Goal: Check status: Check status

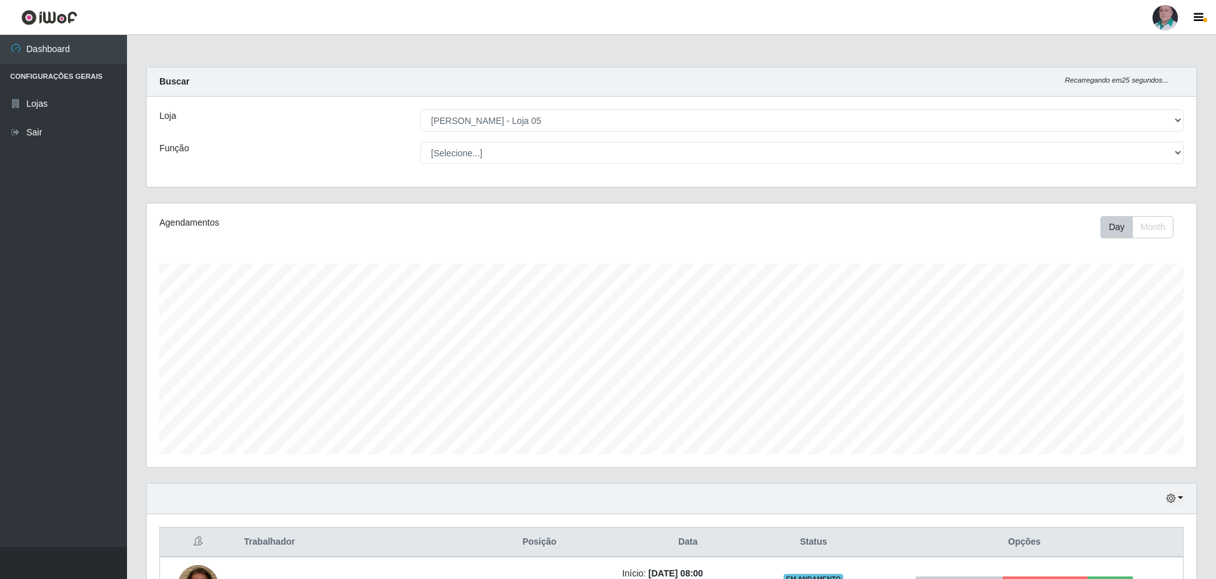
select select "252"
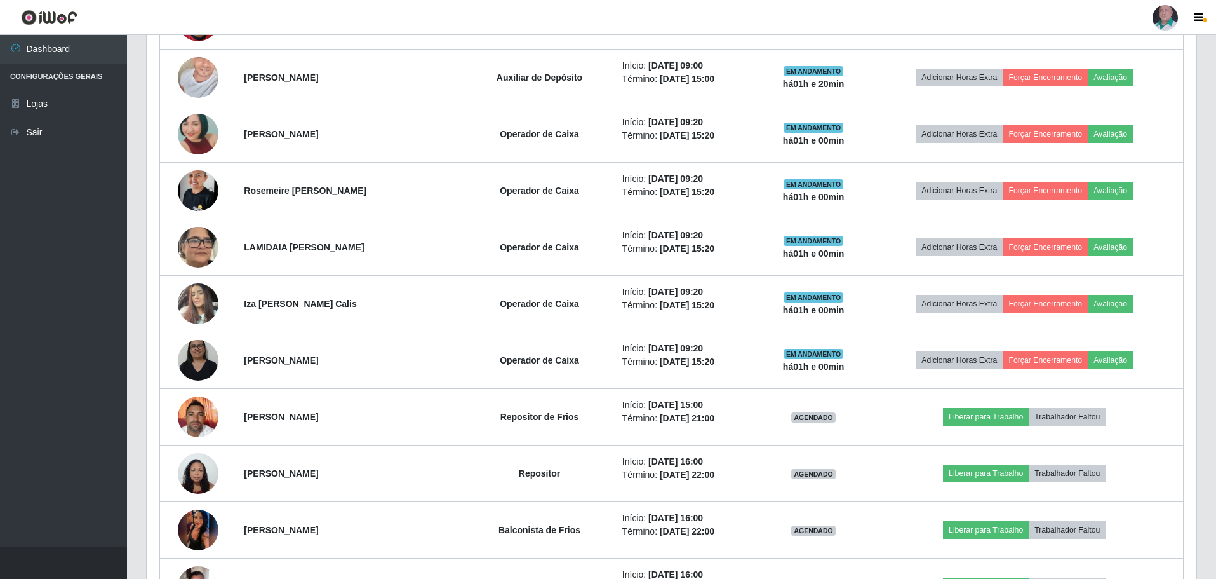
scroll to position [864, 0]
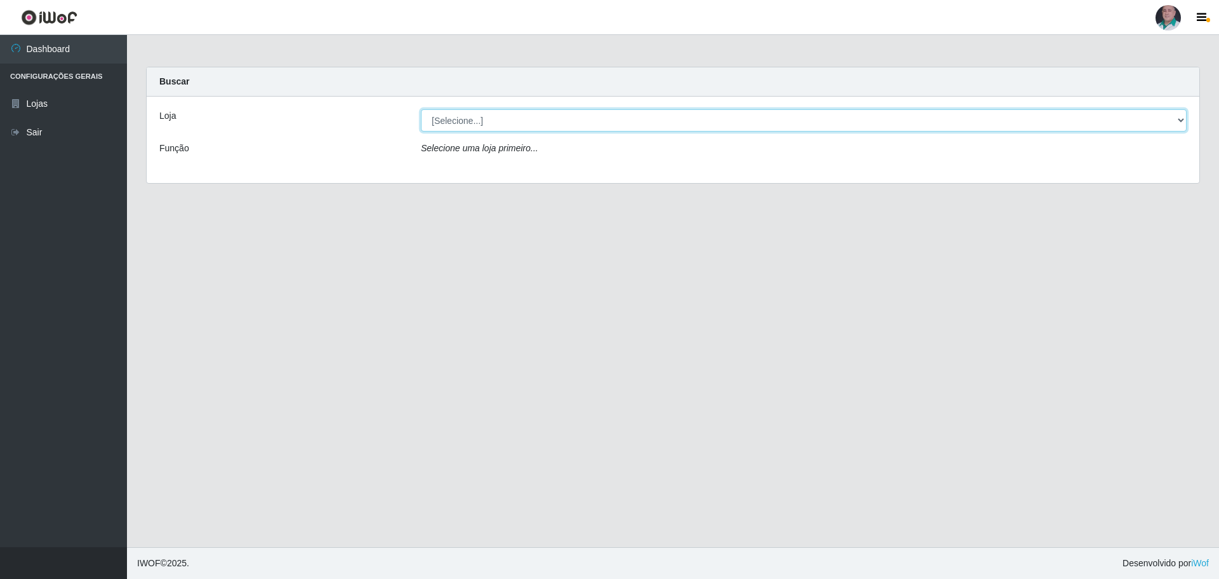
click at [460, 123] on select "[Selecione...] Mar Vermelho - Loja 05" at bounding box center [804, 120] width 766 height 22
select select "252"
click at [421, 109] on select "[Selecione...] Mar Vermelho - Loja 05" at bounding box center [804, 120] width 766 height 22
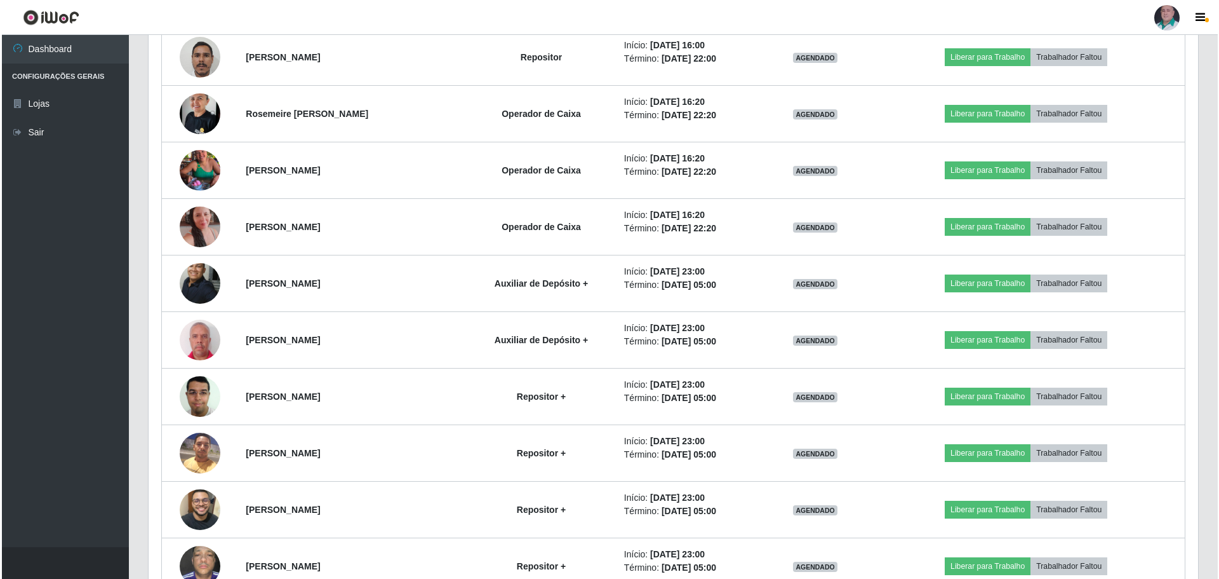
scroll to position [1876, 0]
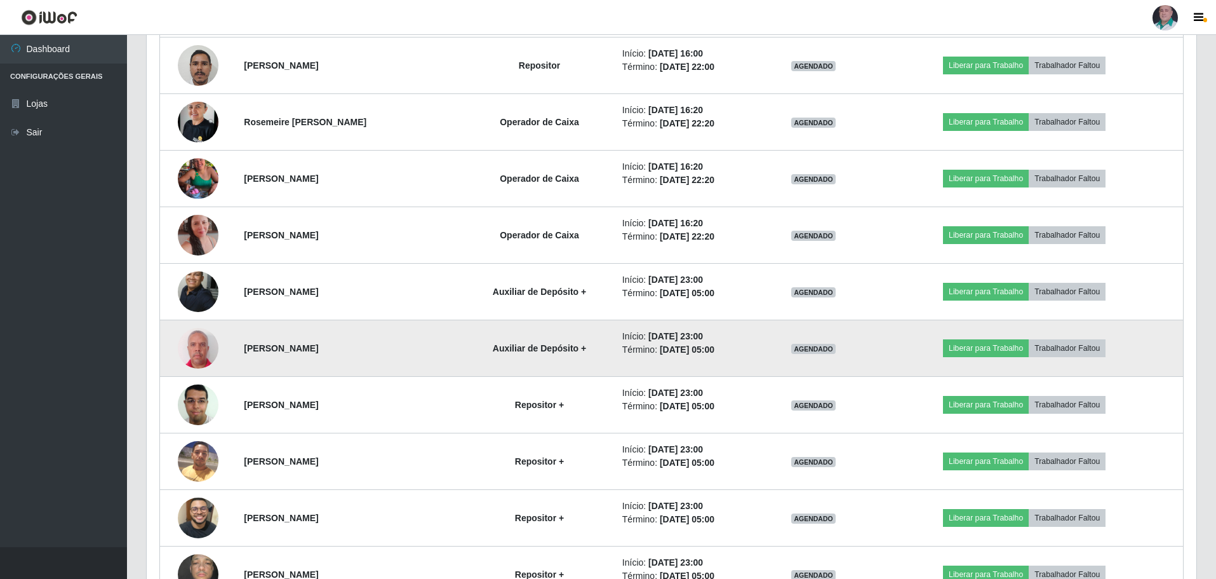
click at [196, 346] on img at bounding box center [198, 347] width 41 height 45
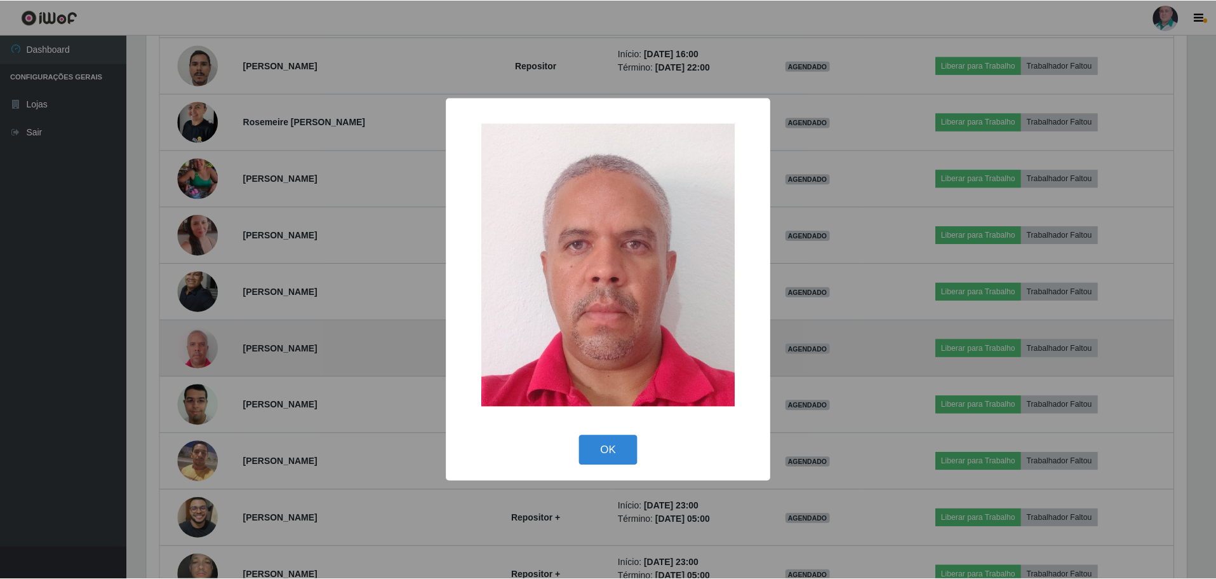
scroll to position [264, 1044]
click at [196, 346] on div "× OK Cancel" at bounding box center [609, 289] width 1219 height 579
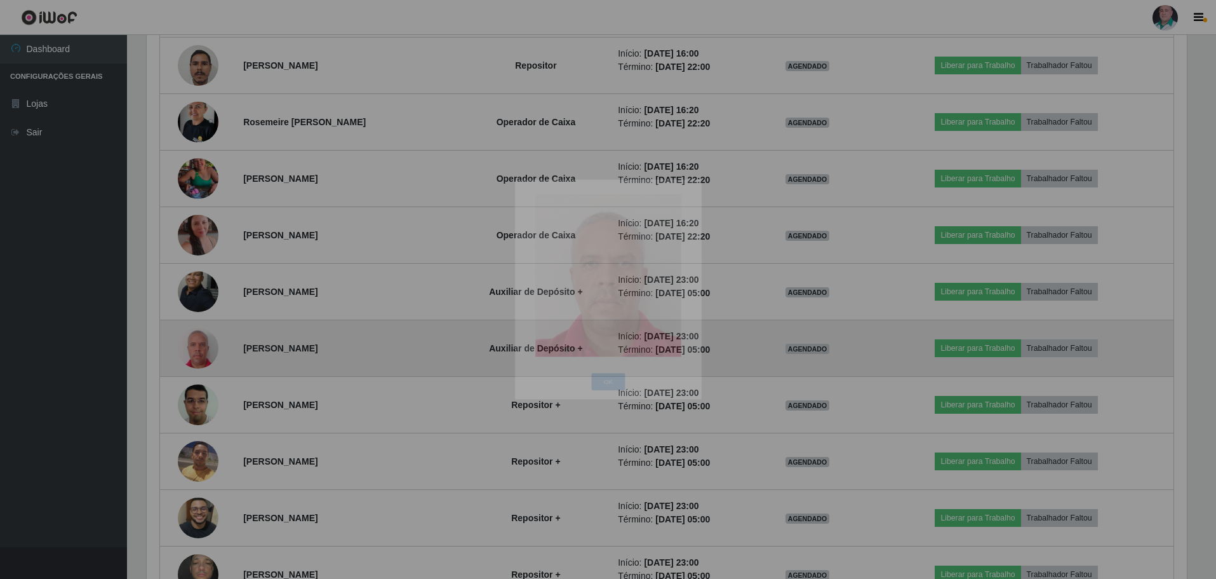
scroll to position [264, 1050]
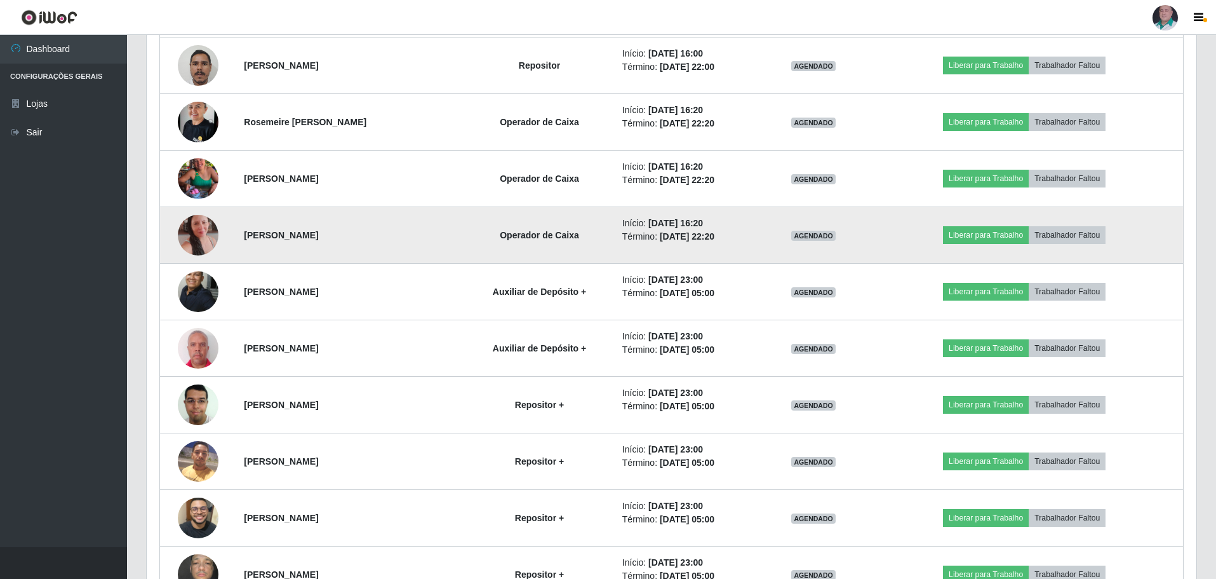
click at [198, 230] on img at bounding box center [198, 235] width 41 height 72
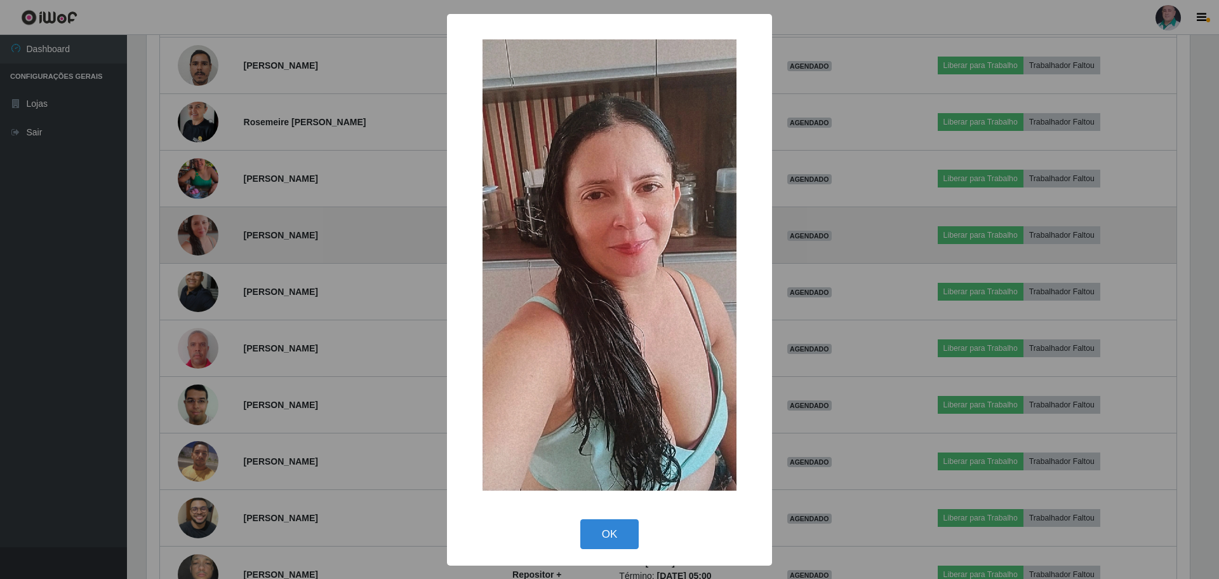
click at [198, 230] on div "× OK Cancel" at bounding box center [609, 289] width 1219 height 579
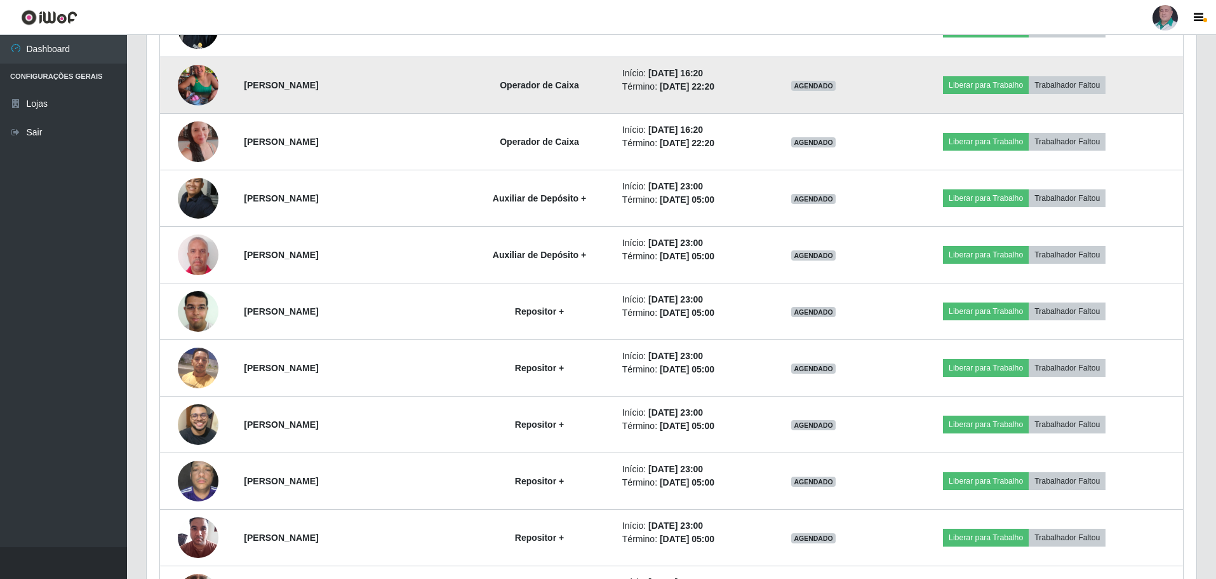
scroll to position [1940, 0]
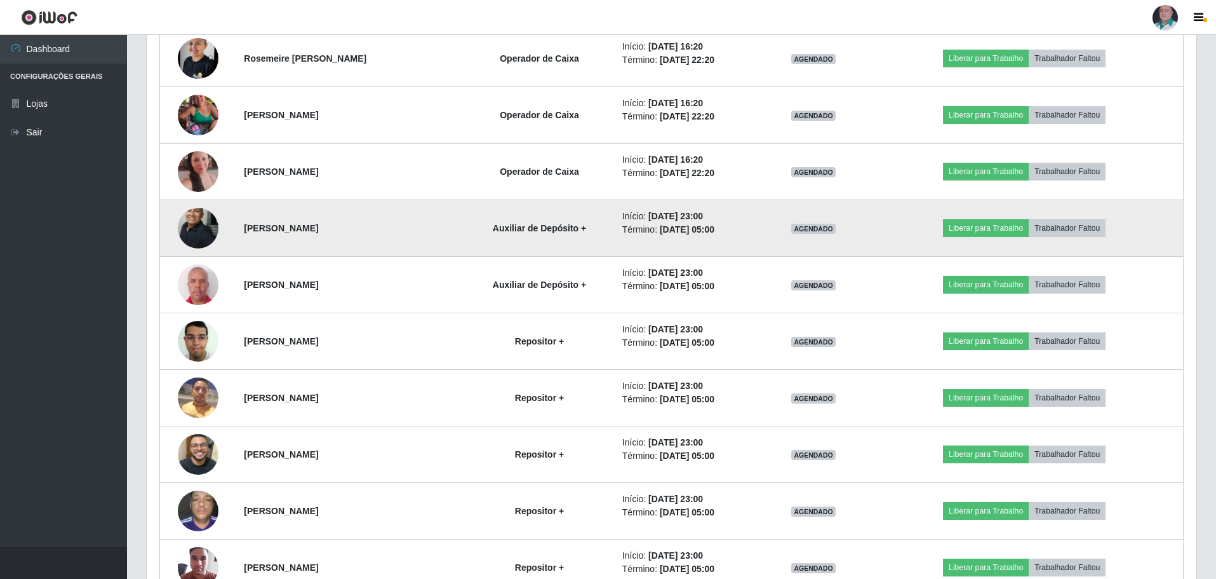
click at [191, 229] on img at bounding box center [198, 227] width 41 height 55
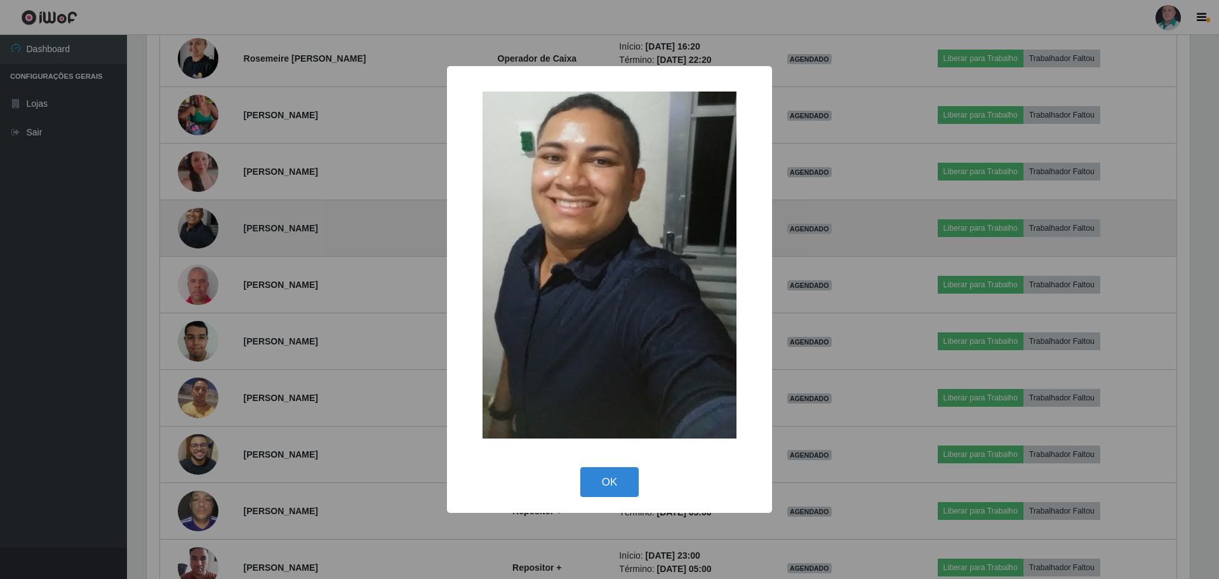
click at [191, 229] on div "× OK Cancel" at bounding box center [609, 289] width 1219 height 579
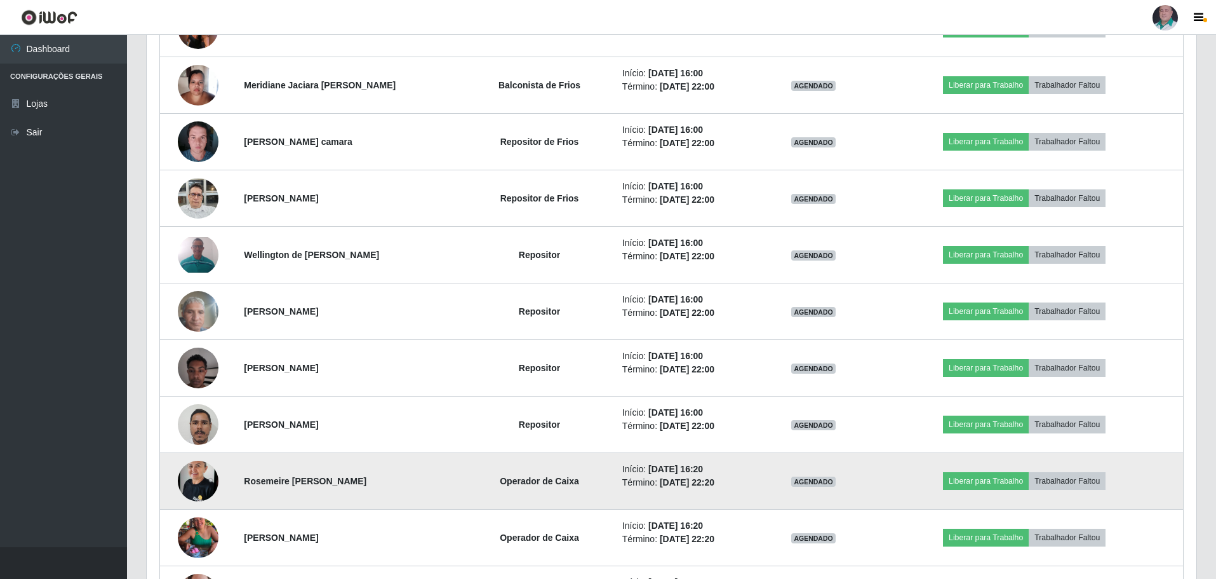
scroll to position [1495, 0]
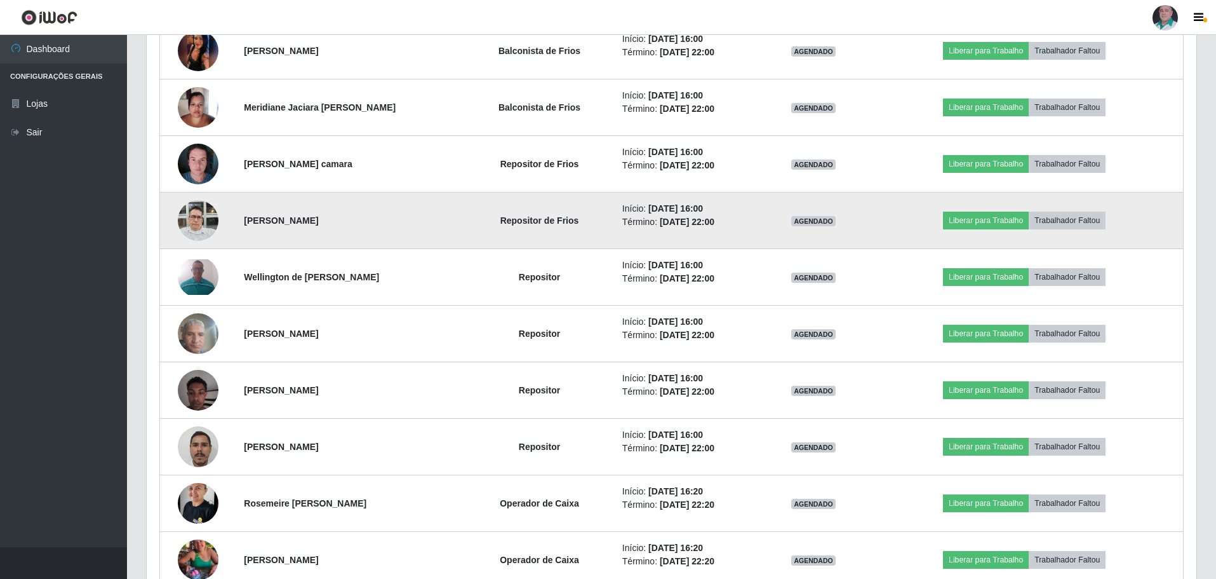
click at [198, 229] on img at bounding box center [198, 220] width 41 height 54
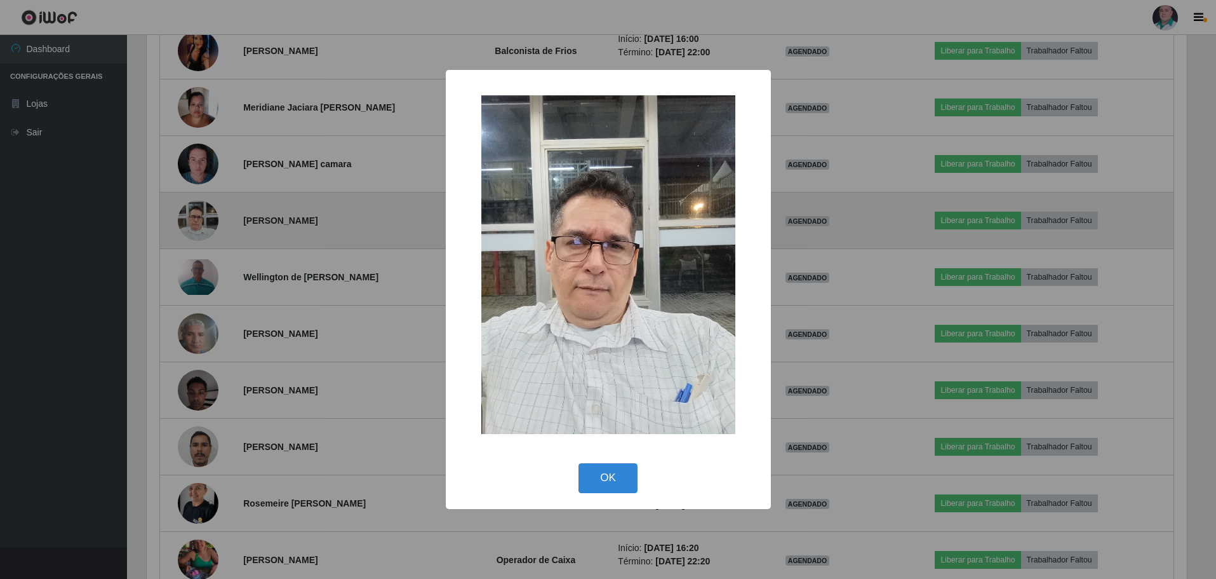
scroll to position [264, 1044]
click at [198, 229] on div "× OK Cancel" at bounding box center [609, 289] width 1219 height 579
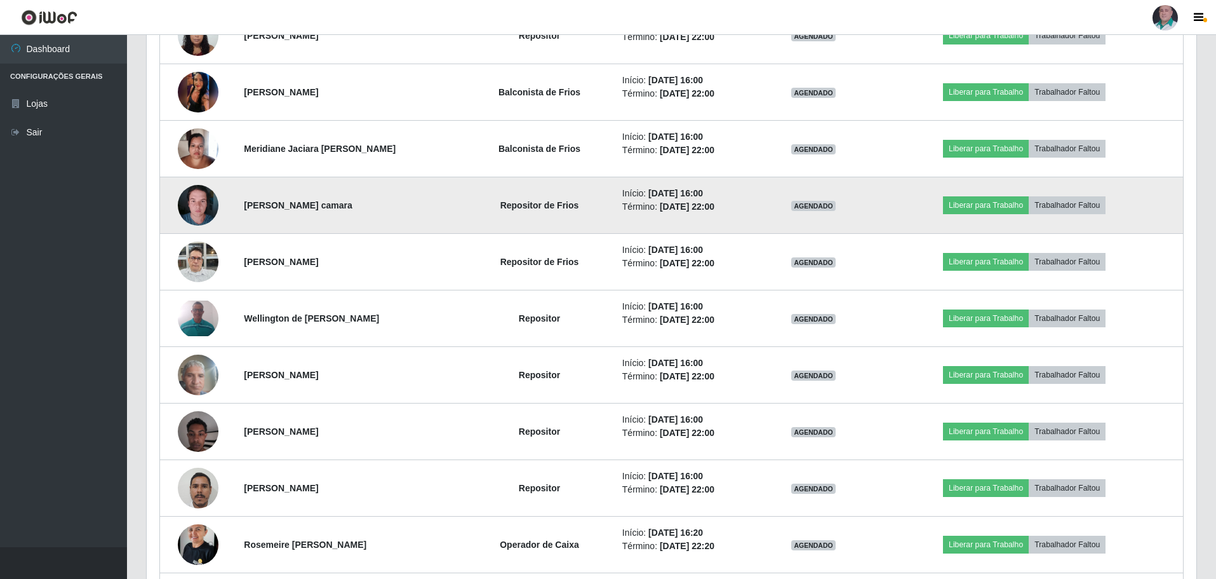
scroll to position [1432, 0]
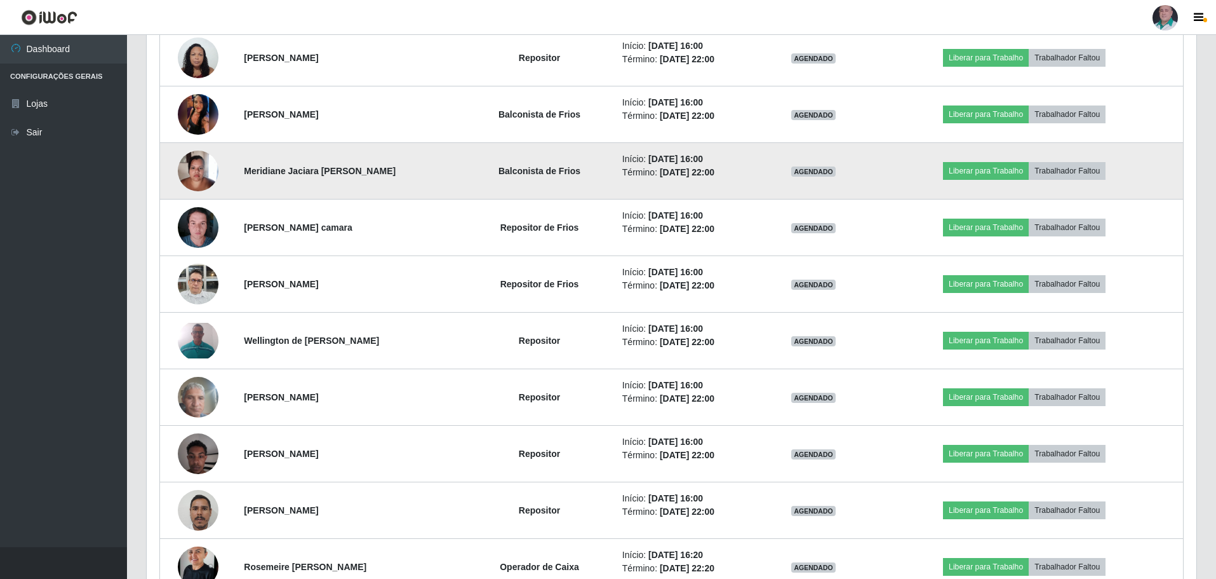
click at [200, 179] on img at bounding box center [198, 171] width 41 height 54
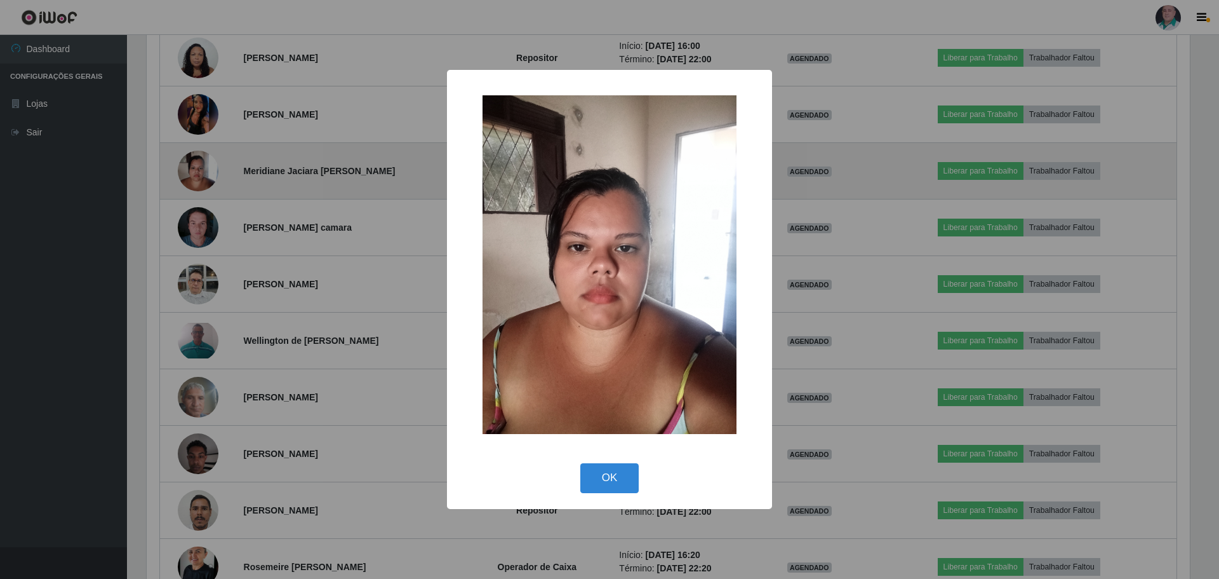
click at [200, 179] on div "× OK Cancel" at bounding box center [609, 289] width 1219 height 579
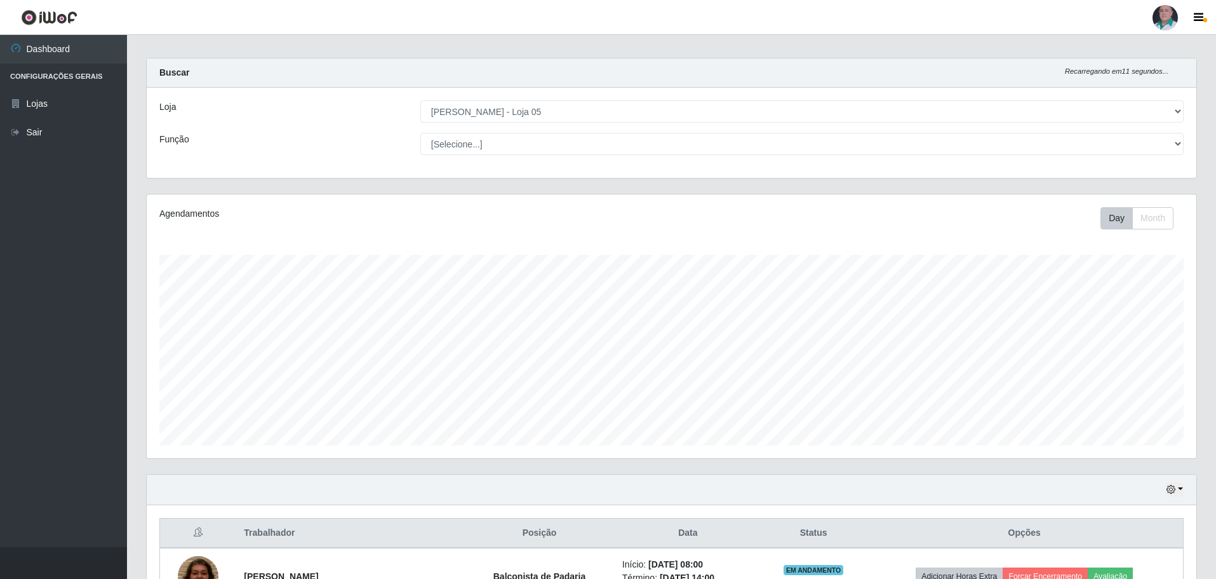
scroll to position [0, 0]
